Goal: Entertainment & Leisure: Consume media (video, audio)

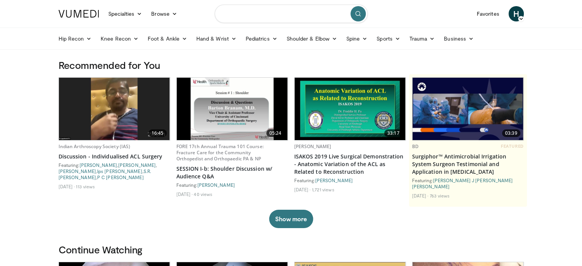
click at [277, 16] on input "Search topics, interventions" at bounding box center [291, 14] width 153 height 18
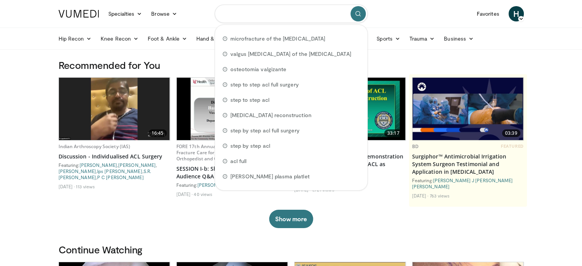
paste input "**********"
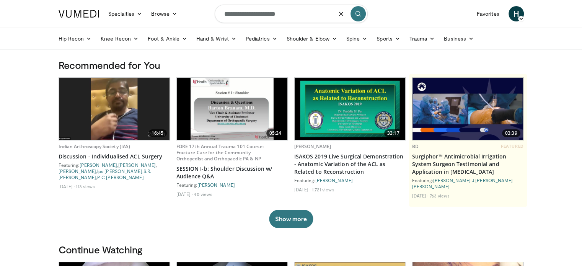
type input "**********"
click at [359, 15] on icon "submit" at bounding box center [358, 14] width 6 height 6
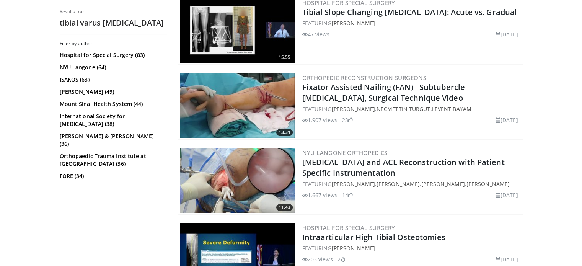
scroll to position [260, 0]
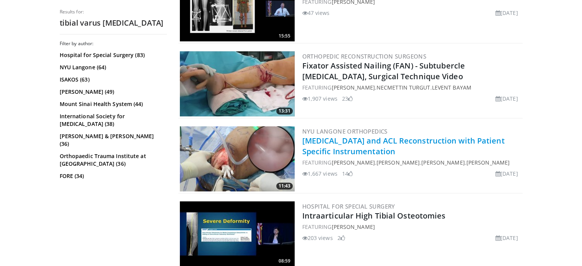
click at [337, 146] on link "[MEDICAL_DATA] and ACL Reconstruction with Patient Specific Instrumentation" at bounding box center [403, 145] width 202 height 21
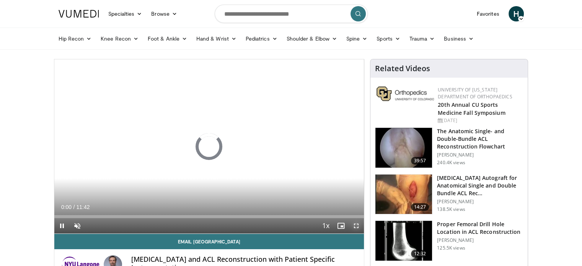
click at [354, 222] on span "Video Player" at bounding box center [355, 225] width 15 height 15
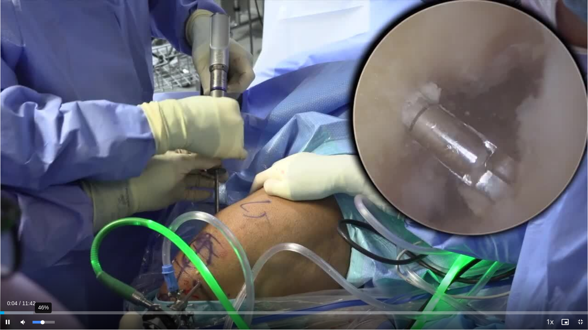
click at [42, 265] on div "46%" at bounding box center [44, 322] width 22 height 3
click at [46, 265] on div "63%" at bounding box center [44, 322] width 22 height 3
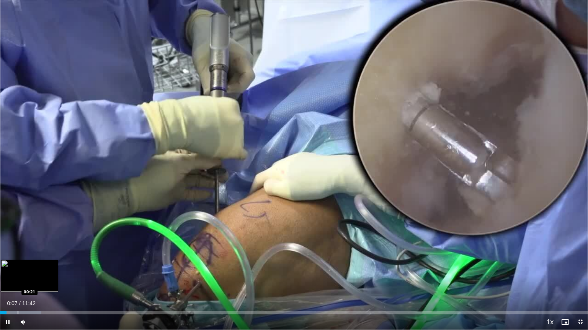
click at [17, 265] on div "Loaded : 7.05% 00:07 00:21" at bounding box center [294, 313] width 588 height 3
click at [6, 265] on span "Video Player" at bounding box center [7, 322] width 15 height 15
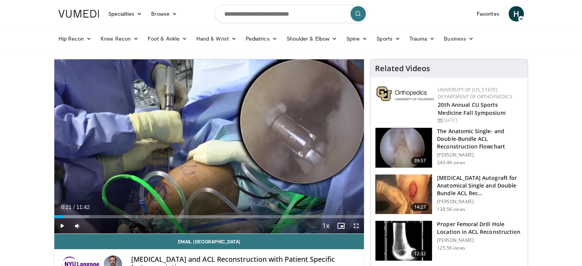
click at [356, 225] on span "Video Player" at bounding box center [355, 225] width 15 height 15
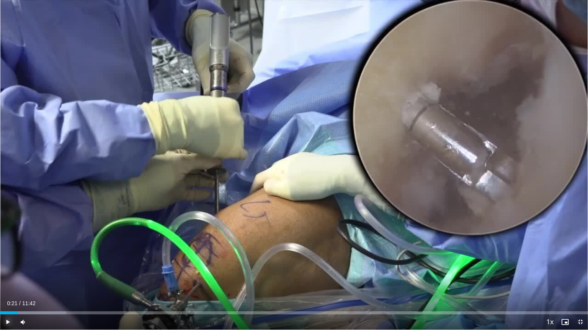
click at [7, 265] on span "Video Player" at bounding box center [7, 322] width 15 height 15
click at [55, 265] on div "100%" at bounding box center [43, 322] width 27 height 15
click at [50, 265] on div "82%" at bounding box center [44, 322] width 22 height 3
drag, startPoint x: 50, startPoint y: 323, endPoint x: 57, endPoint y: 325, distance: 7.1
click at [57, 265] on div "Mute 100%" at bounding box center [42, 322] width 54 height 15
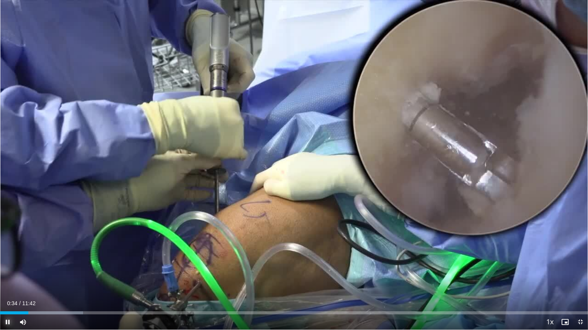
click at [3, 265] on span "Video Player" at bounding box center [7, 322] width 15 height 15
click at [11, 265] on span "Video Player" at bounding box center [7, 322] width 15 height 15
click at [0, 265] on button "Play" at bounding box center [7, 322] width 15 height 15
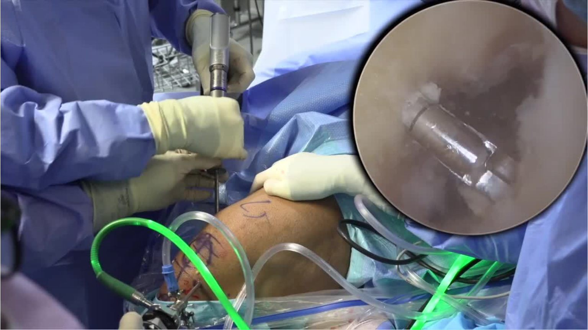
click at [0, 265] on button "Pause" at bounding box center [7, 322] width 15 height 15
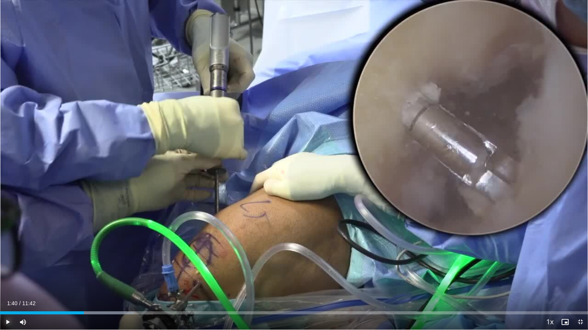
click at [0, 265] on button "Play" at bounding box center [7, 322] width 15 height 15
click at [4, 265] on span "Video Player" at bounding box center [7, 322] width 15 height 15
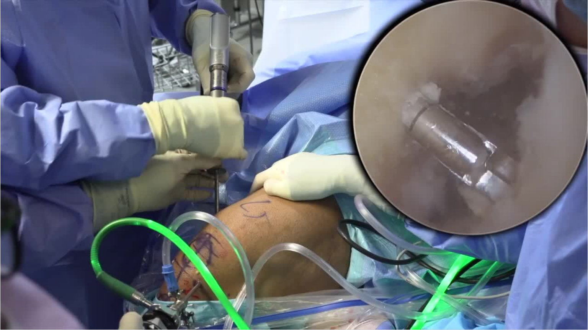
click at [0, 265] on button "Pause" at bounding box center [7, 322] width 15 height 15
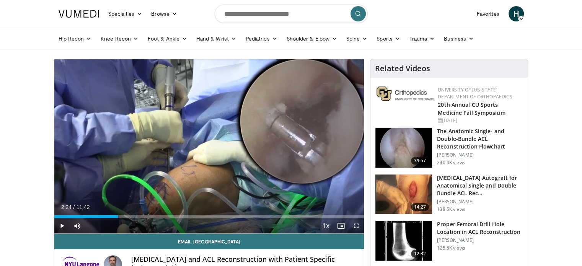
click at [355, 226] on span "Video Player" at bounding box center [355, 225] width 15 height 15
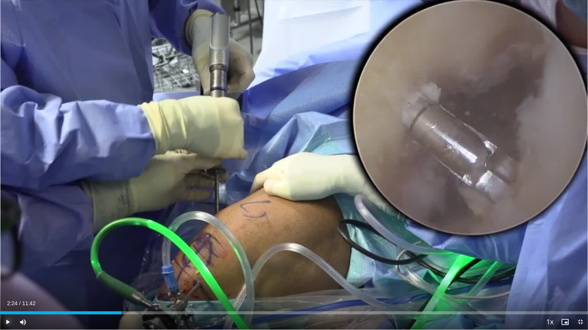
click at [0, 265] on span "Video Player" at bounding box center [7, 322] width 15 height 15
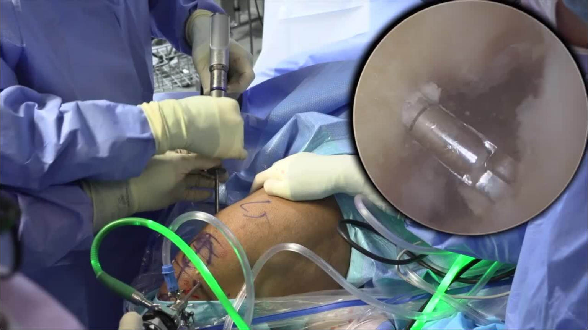
click at [0, 265] on button "Pause" at bounding box center [7, 322] width 15 height 15
